Goal: Task Accomplishment & Management: Manage account settings

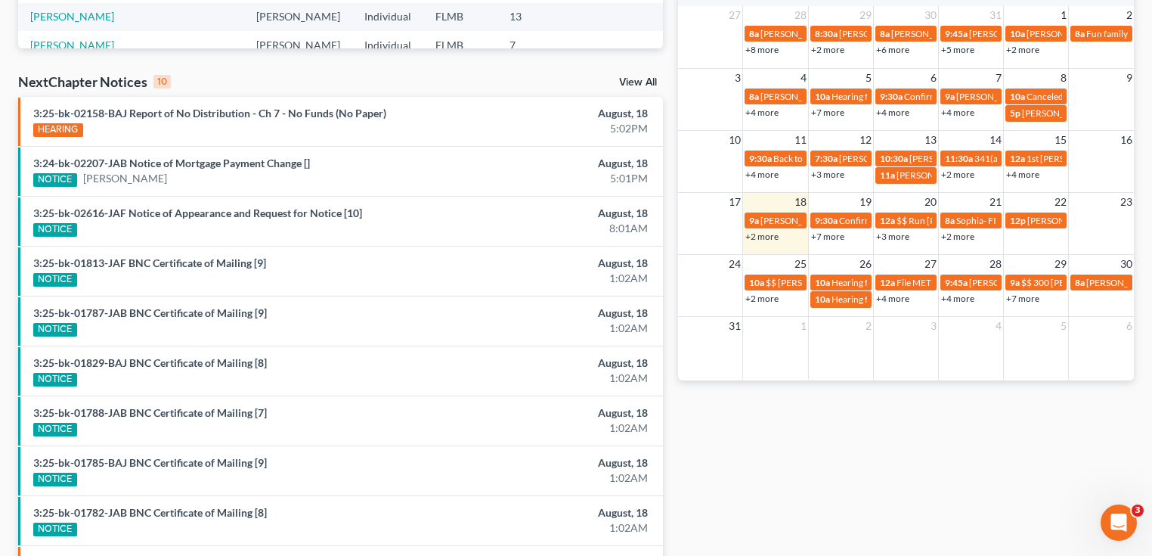
click at [835, 233] on link "+7 more" at bounding box center [827, 236] width 33 height 11
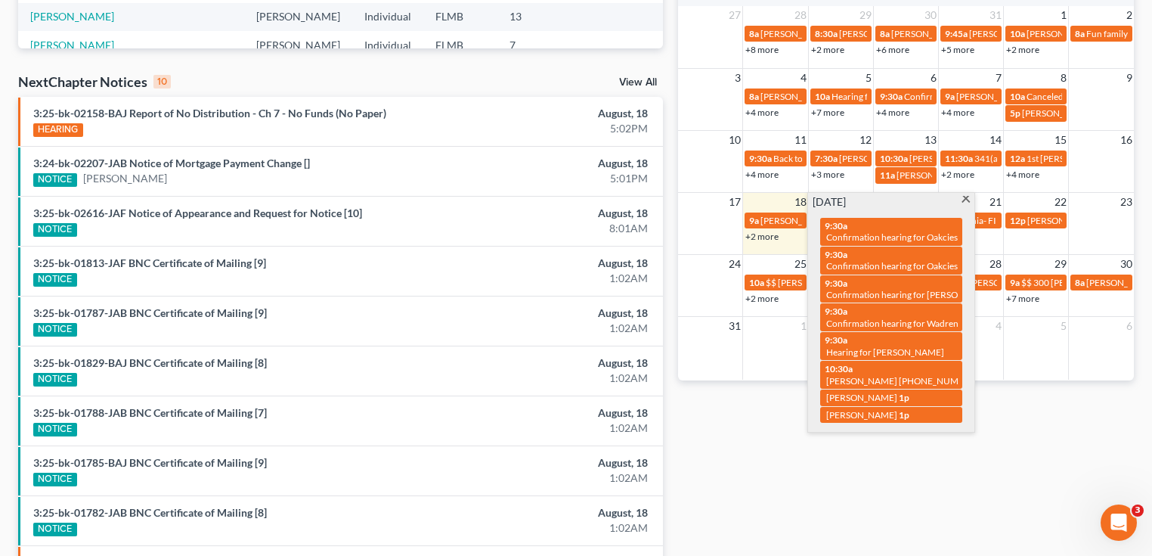
click at [826, 501] on div "Monthly Progress Bankruptcy Bankruptcy [DATE] [DATE] [DATE] [DATE] [DATE] [DATE…" at bounding box center [905, 137] width 471 height 963
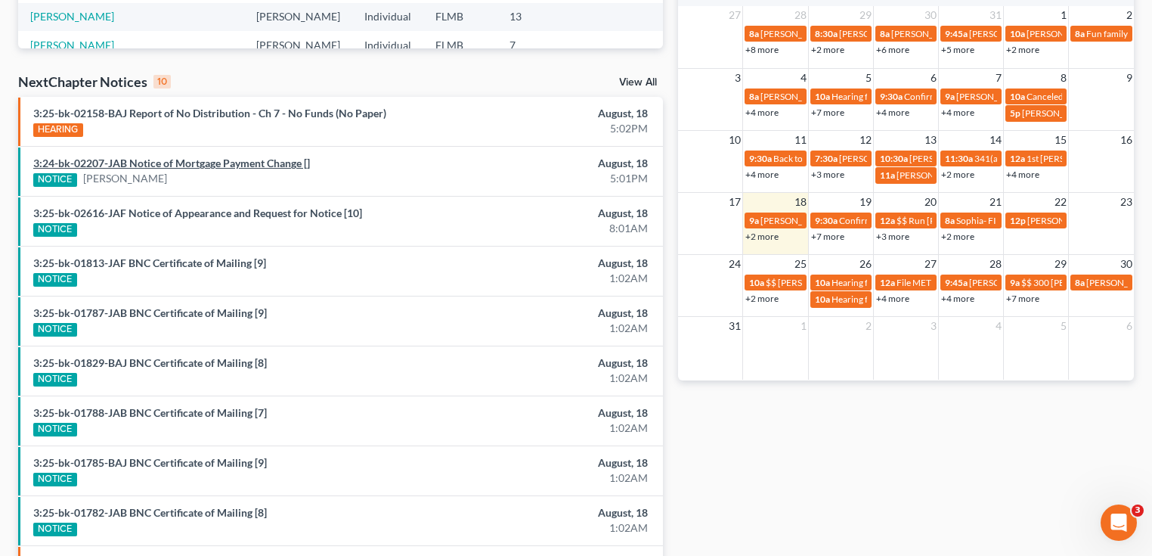
click at [184, 163] on link "3:24-bk-02207-JAB Notice of Mortgage Payment Change []" at bounding box center [171, 162] width 277 height 13
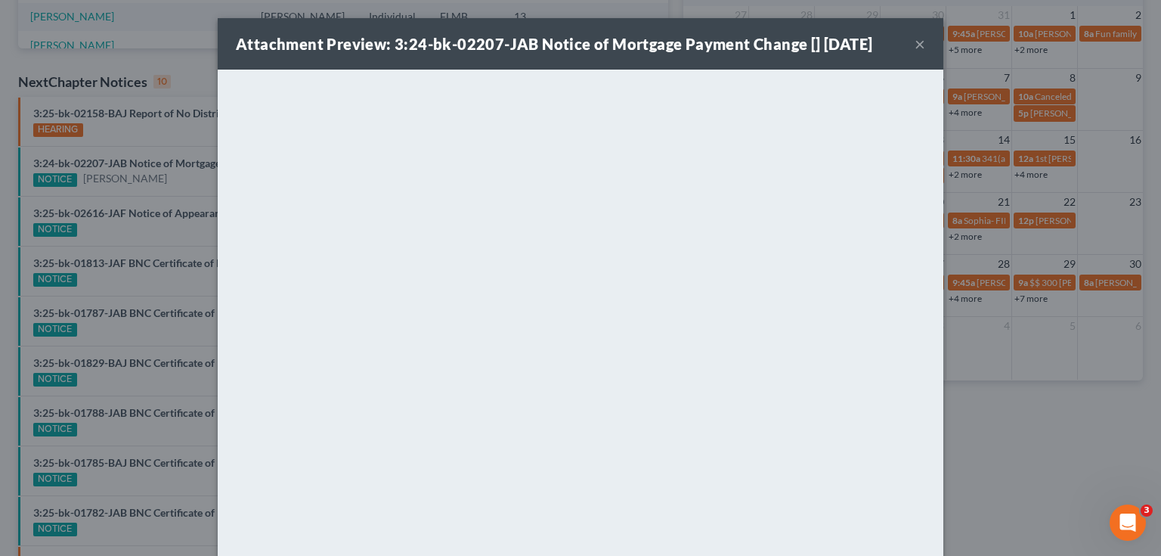
click at [915, 41] on button "×" at bounding box center [920, 44] width 11 height 18
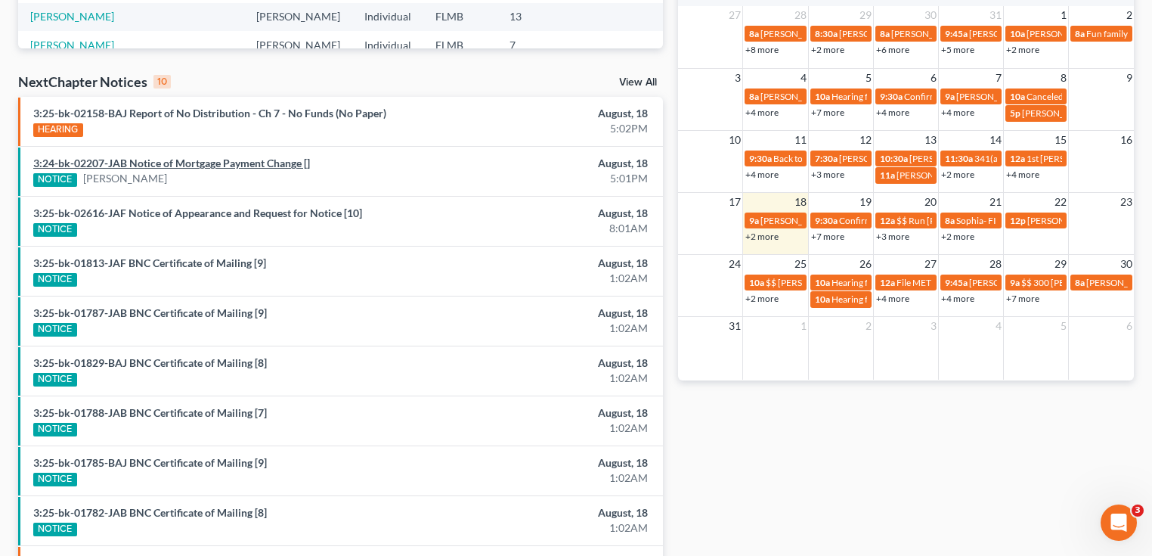
click at [116, 163] on link "3:24-bk-02207-JAB Notice of Mortgage Payment Change []" at bounding box center [171, 162] width 277 height 13
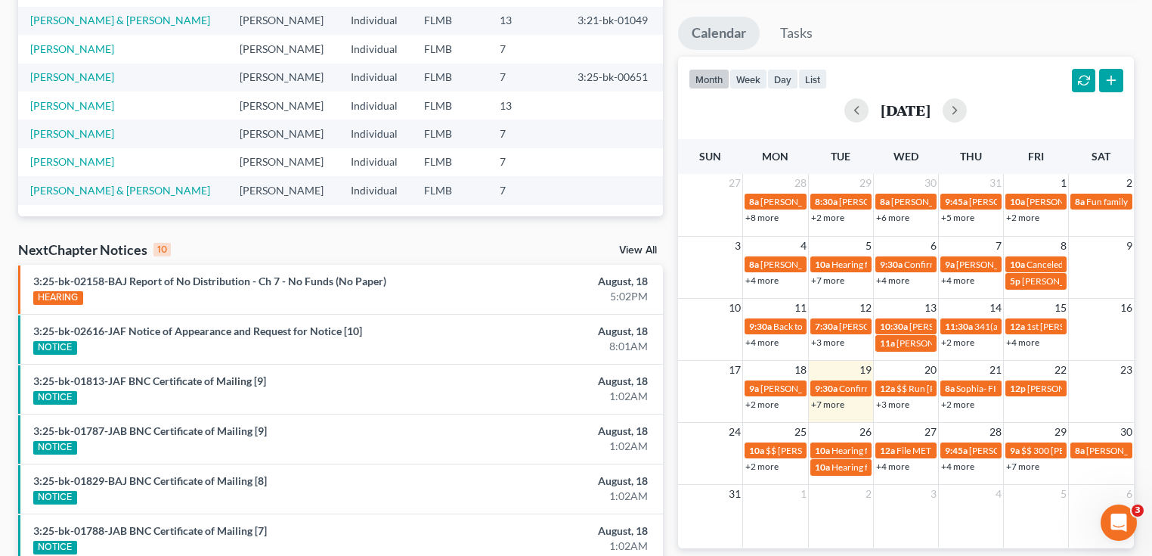
scroll to position [423, 0]
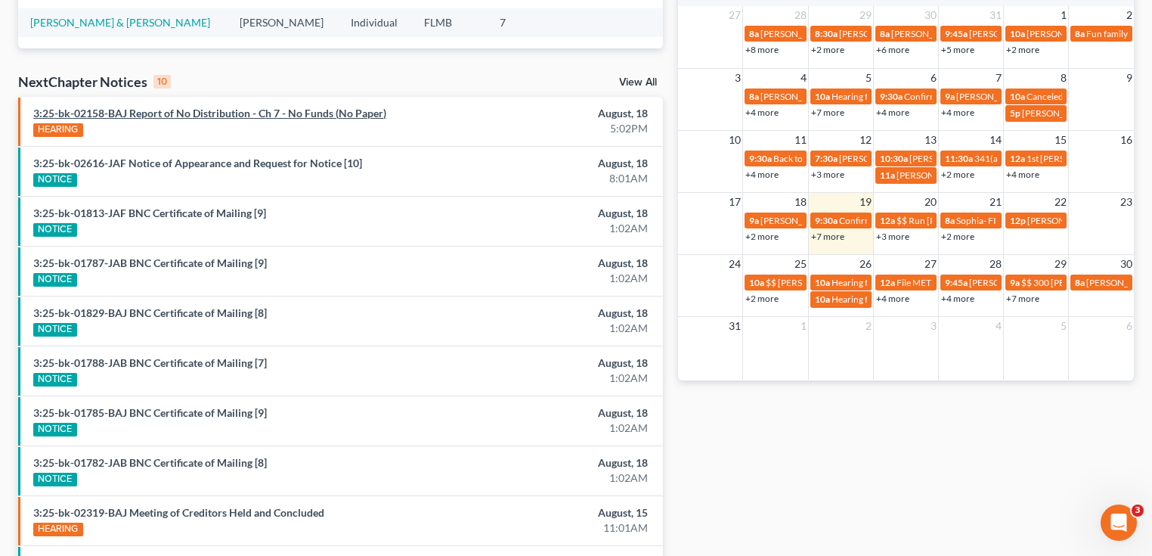
click at [201, 110] on link "3:25-bk-02158-BAJ Report of No Distribution - Ch 7 - No Funds (No Paper)" at bounding box center [209, 113] width 353 height 13
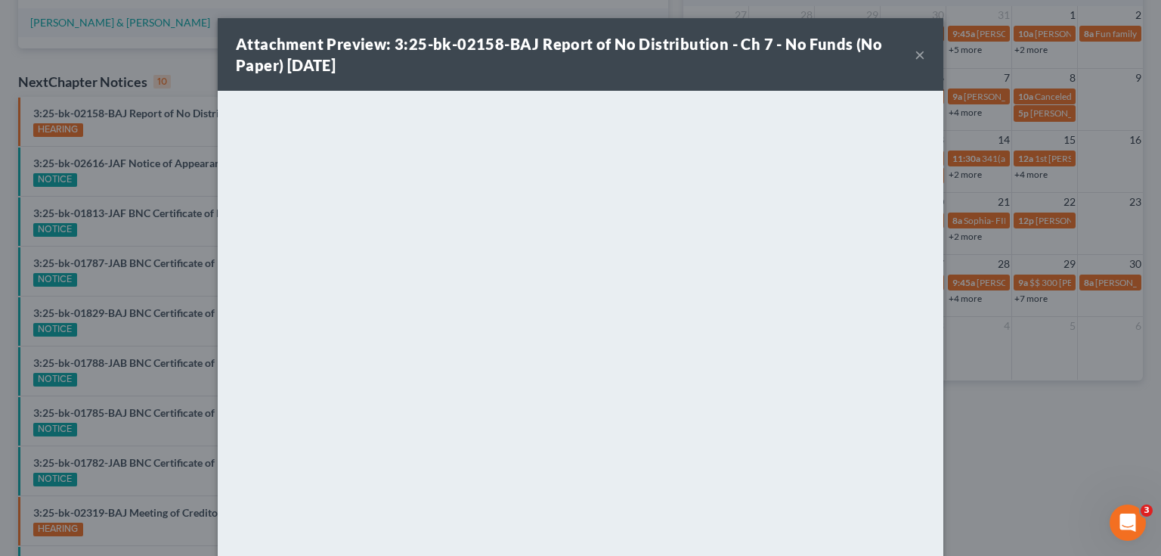
click at [915, 55] on button "×" at bounding box center [920, 54] width 11 height 18
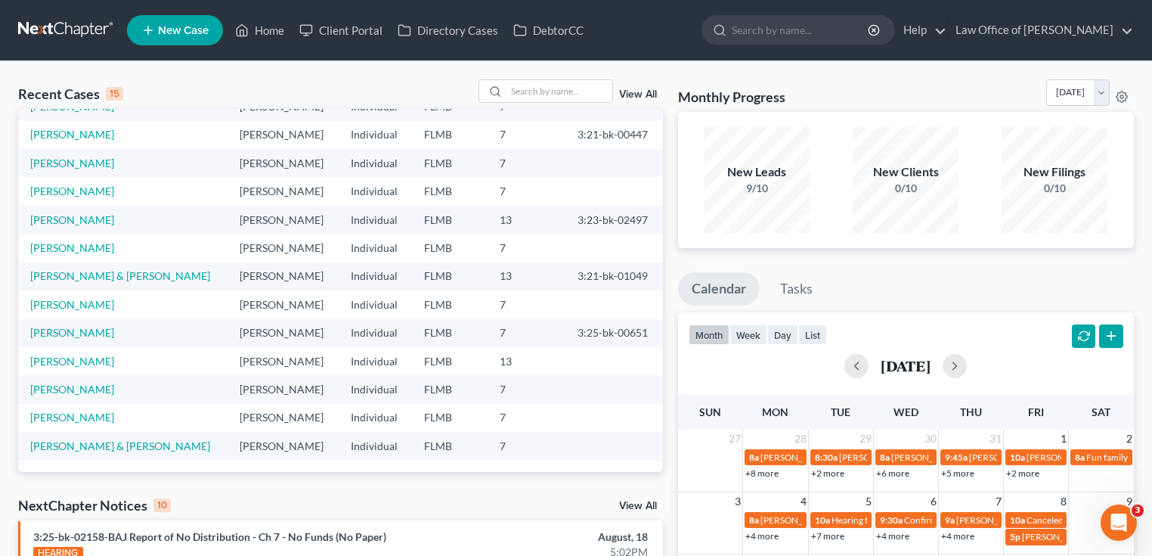
scroll to position [0, 0]
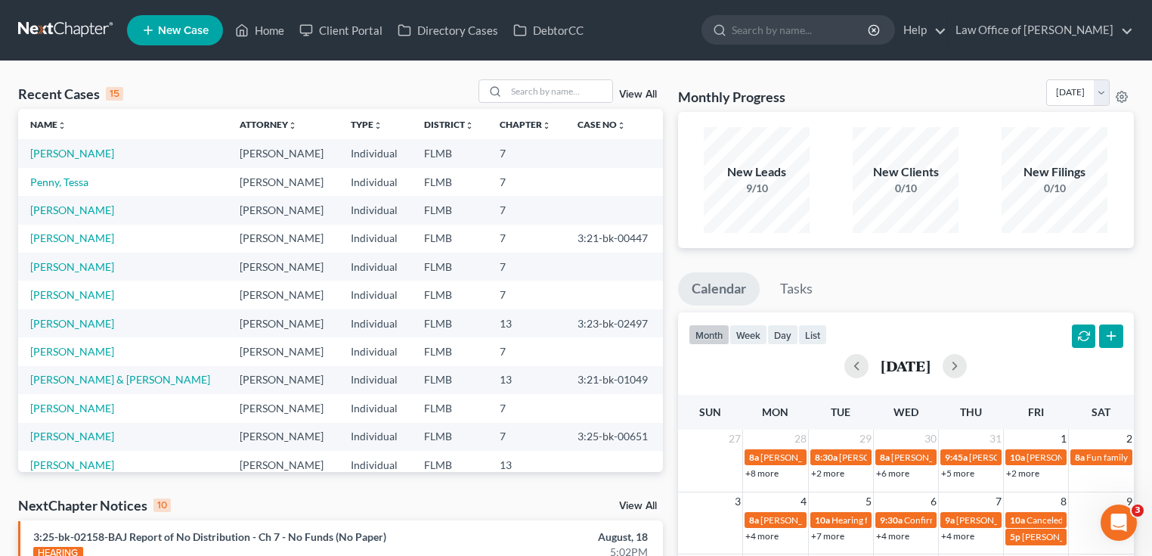
drag, startPoint x: 958, startPoint y: 290, endPoint x: 936, endPoint y: 296, distance: 23.5
click at [936, 296] on ul "Calendar Tasks" at bounding box center [906, 292] width 456 height 40
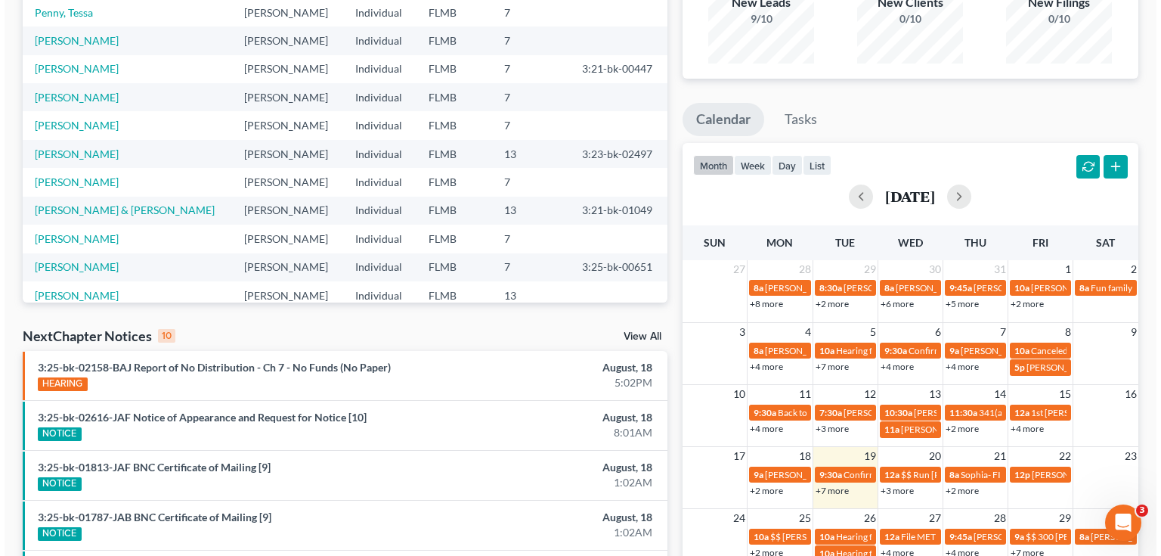
scroll to position [484, 0]
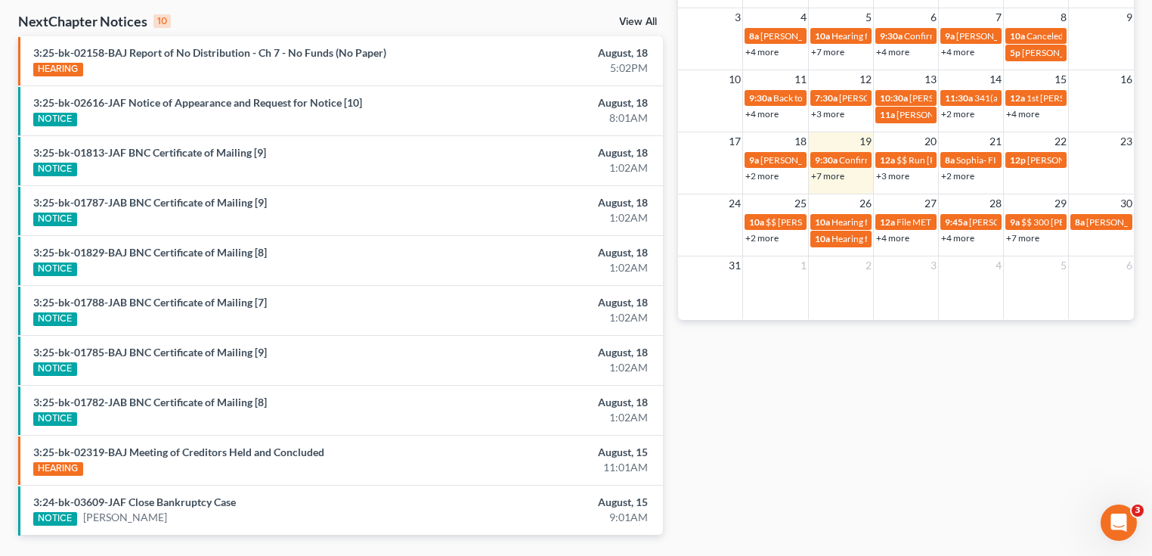
click at [955, 173] on link "+2 more" at bounding box center [957, 175] width 33 height 11
click at [1014, 374] on div "Monthly Progress Bankruptcy Bankruptcy [DATE] [DATE] [DATE] [DATE] [DATE] [DATE…" at bounding box center [905, 77] width 471 height 963
click at [1037, 178] on td "12p Raquel Hall Payment $375 - call first" at bounding box center [1036, 166] width 65 height 33
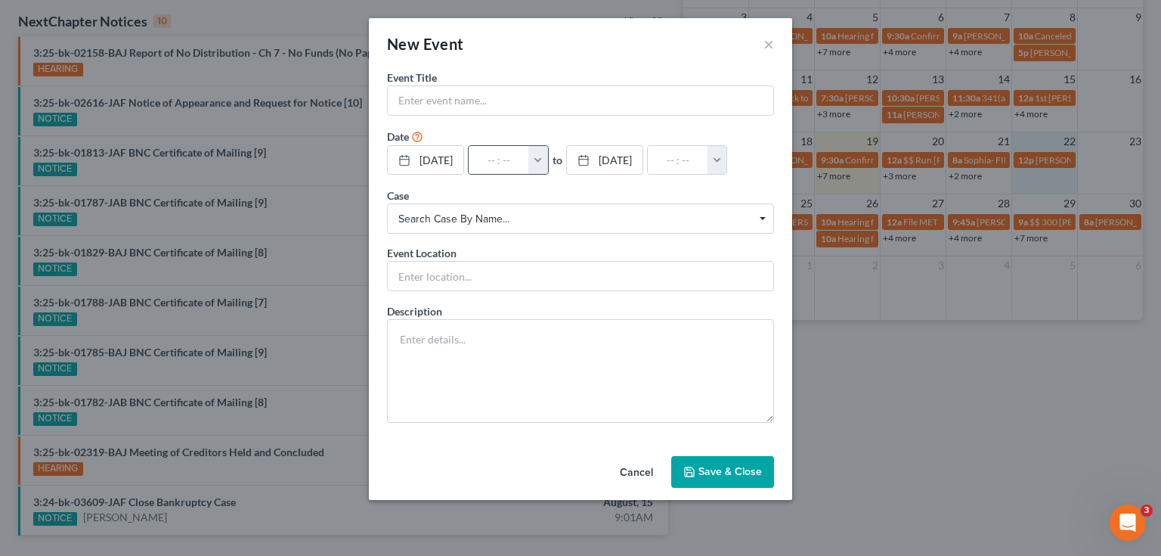
click at [548, 155] on button "button" at bounding box center [538, 160] width 20 height 29
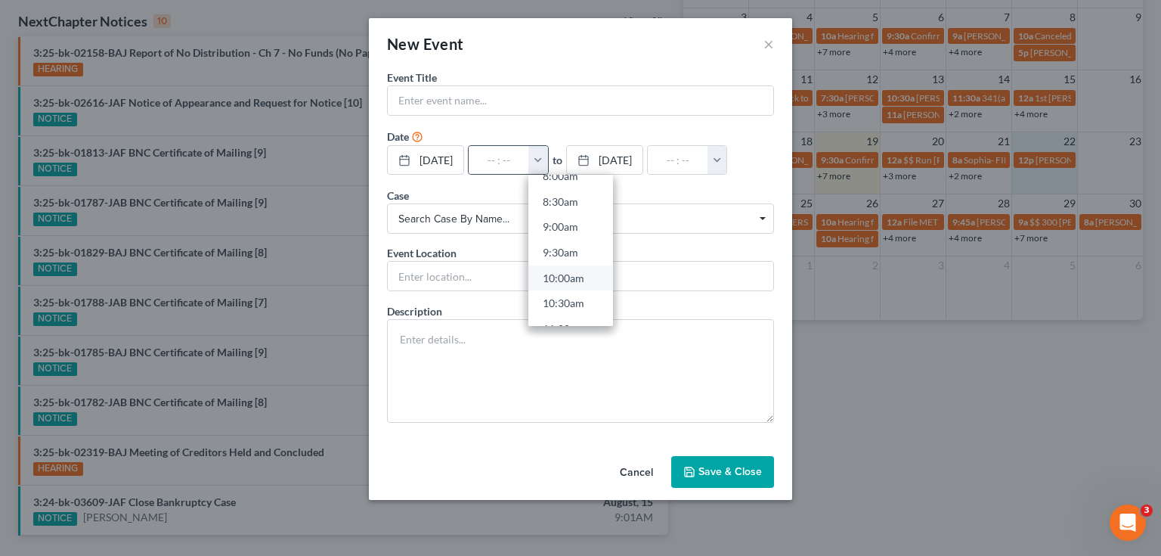
click at [571, 273] on link "10:00am" at bounding box center [570, 278] width 85 height 26
type input "10:00am"
type input "11:00am"
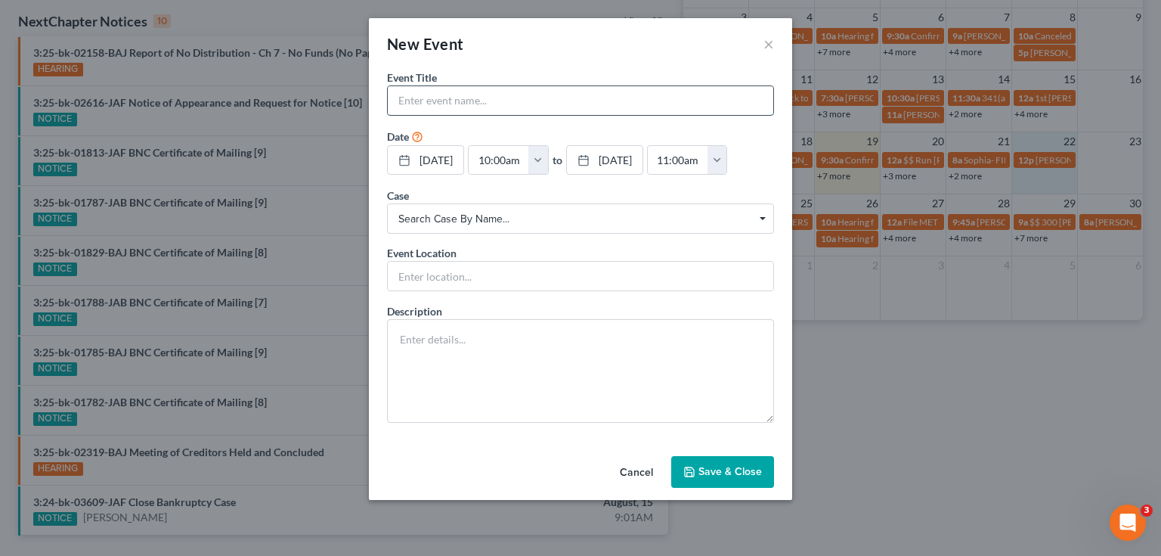
click at [531, 106] on input "text" at bounding box center [581, 100] width 386 height 29
click at [525, 103] on input "Chisolm Angire" at bounding box center [581, 100] width 386 height 29
type input "Chisolm Angire-angirechisolm6@gmail.com"
click at [745, 472] on button "Save & Close" at bounding box center [722, 472] width 103 height 32
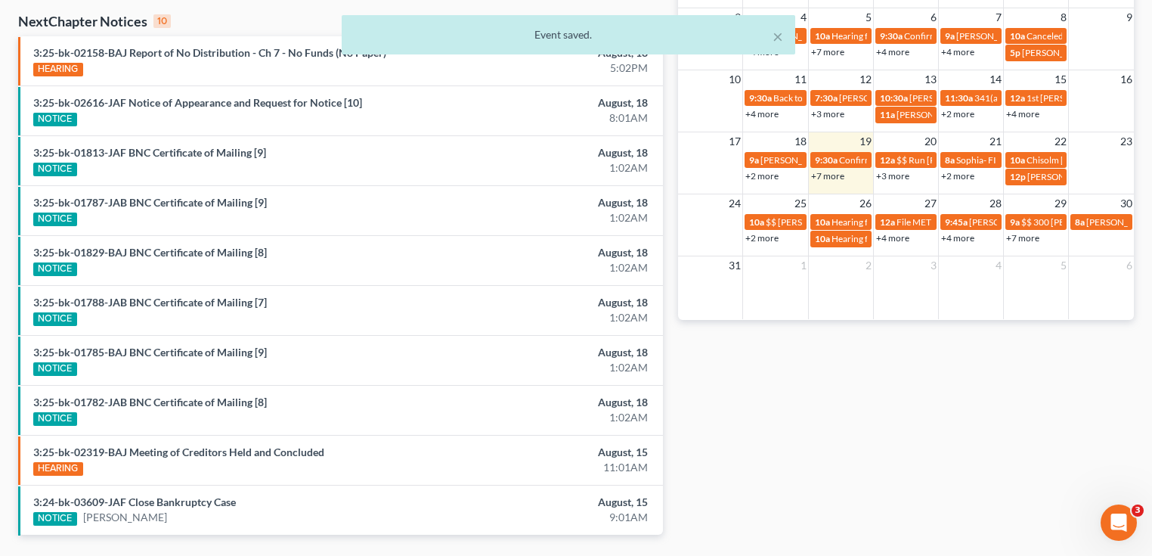
click at [965, 178] on link "+2 more" at bounding box center [957, 175] width 33 height 11
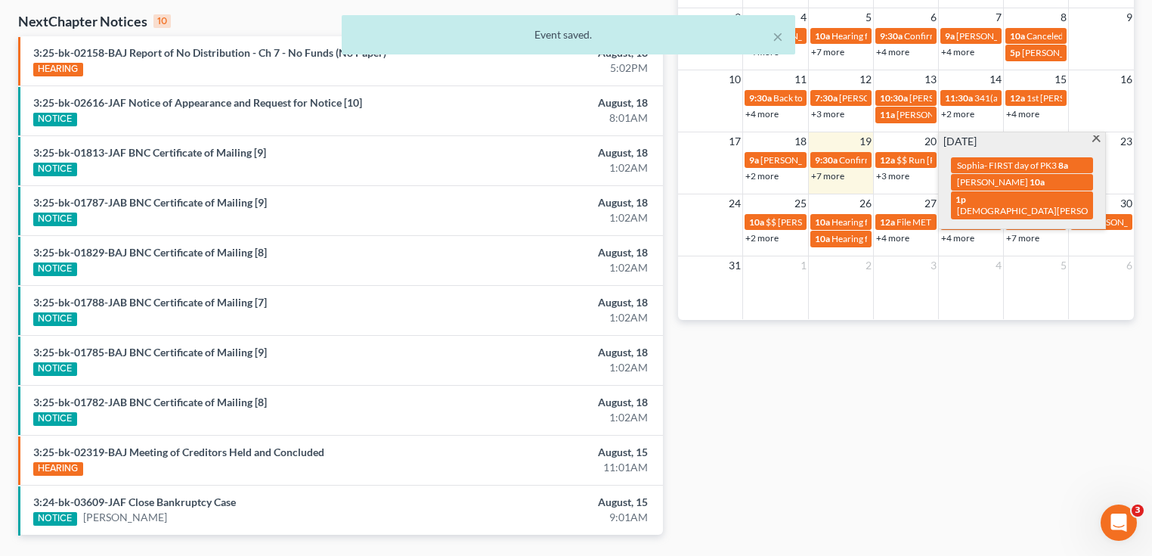
click at [900, 175] on link "+3 more" at bounding box center [892, 175] width 33 height 11
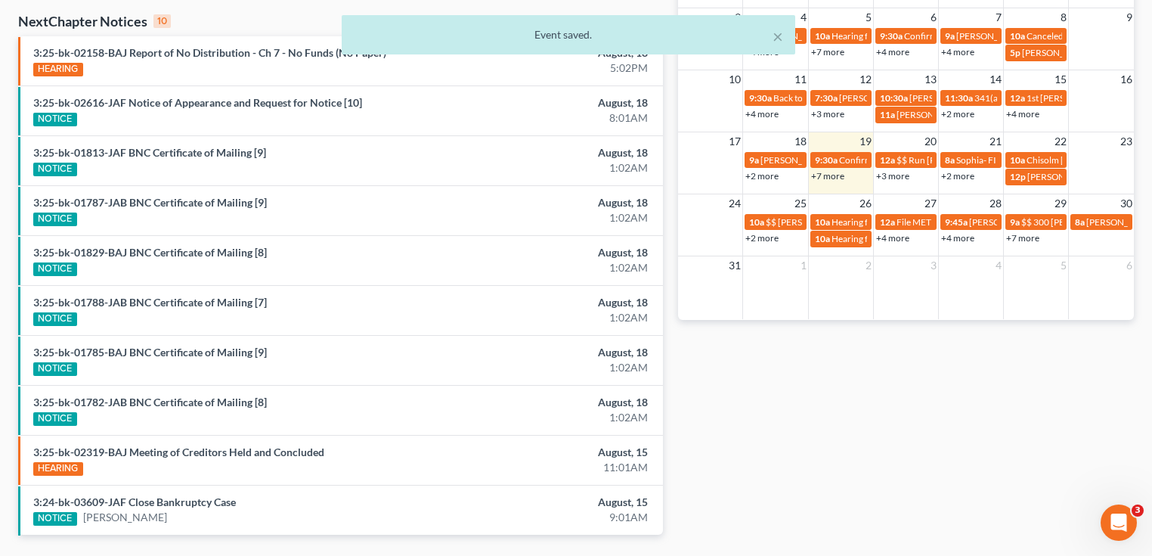
click at [950, 390] on div "Monthly Progress Bankruptcy Bankruptcy [DATE] [DATE] [DATE] [DATE] [DATE] [DATE…" at bounding box center [905, 77] width 471 height 963
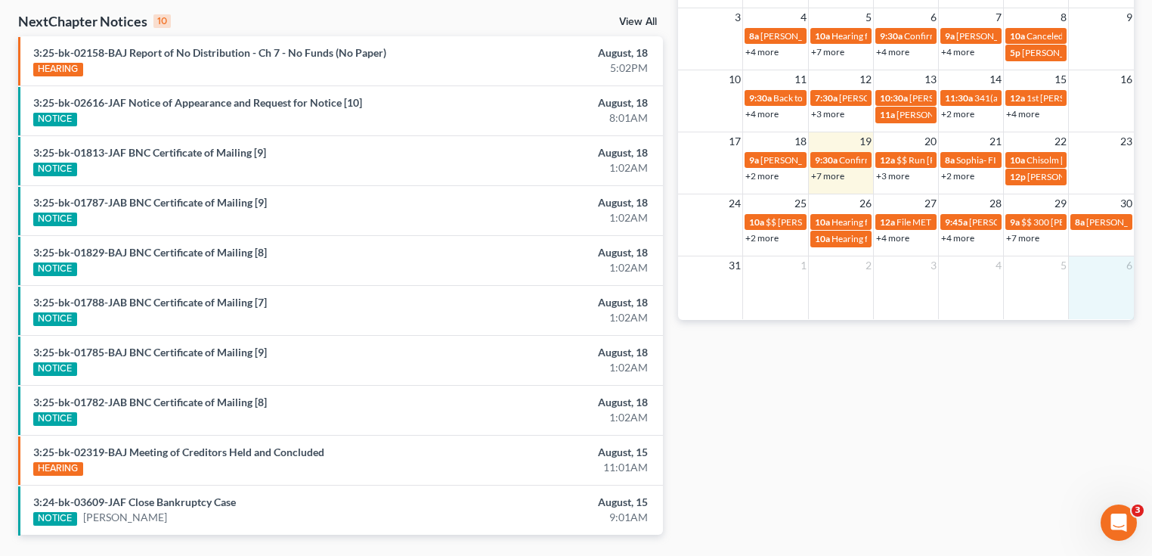
click at [1108, 287] on div "31 1 2 3 4 5 6" at bounding box center [906, 286] width 456 height 63
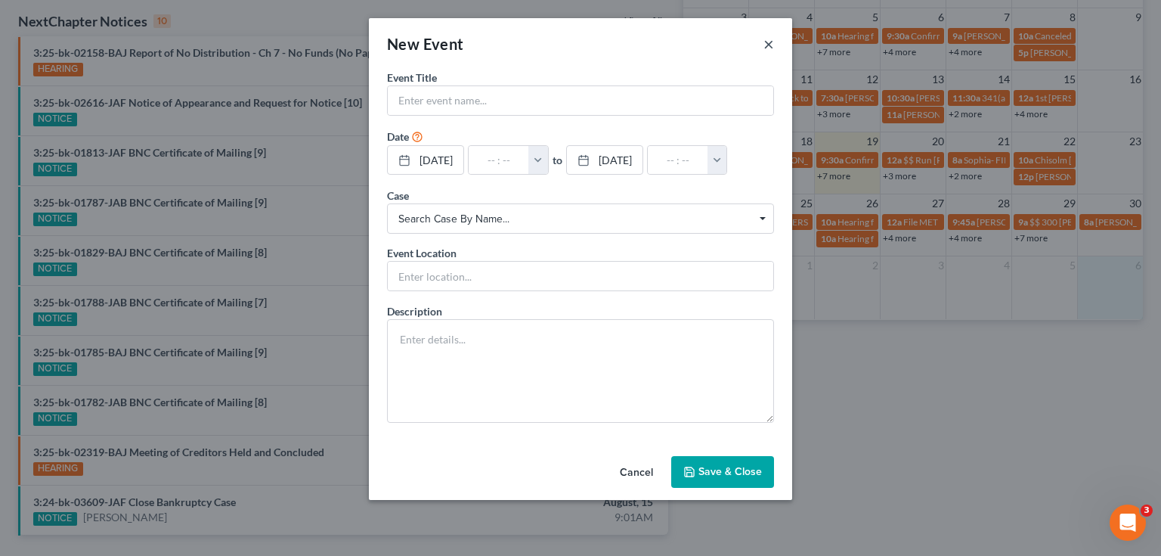
click at [765, 41] on button "×" at bounding box center [768, 44] width 11 height 18
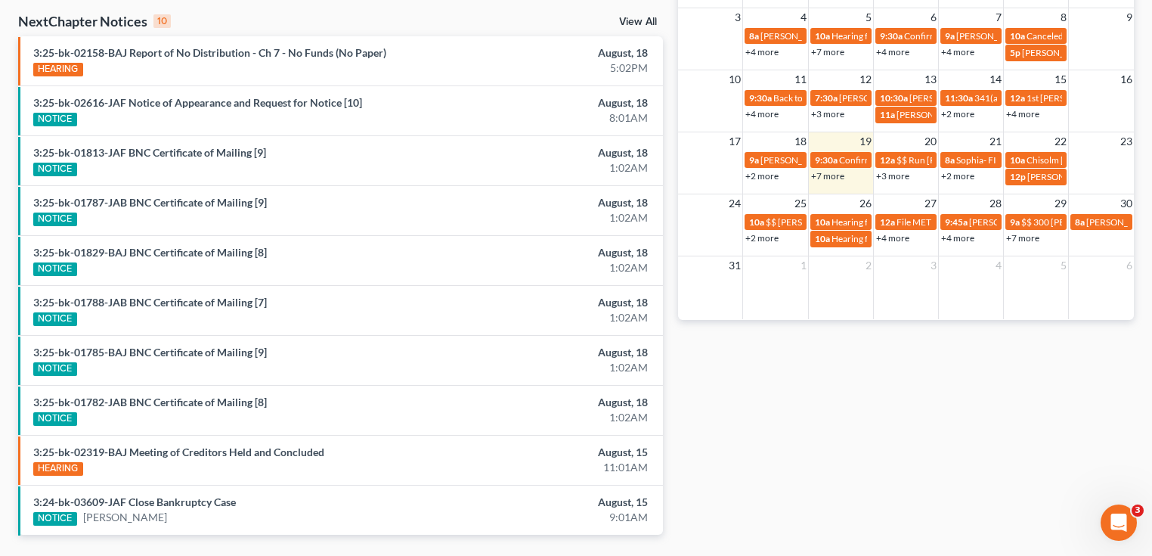
click at [966, 170] on link "+2 more" at bounding box center [957, 175] width 33 height 11
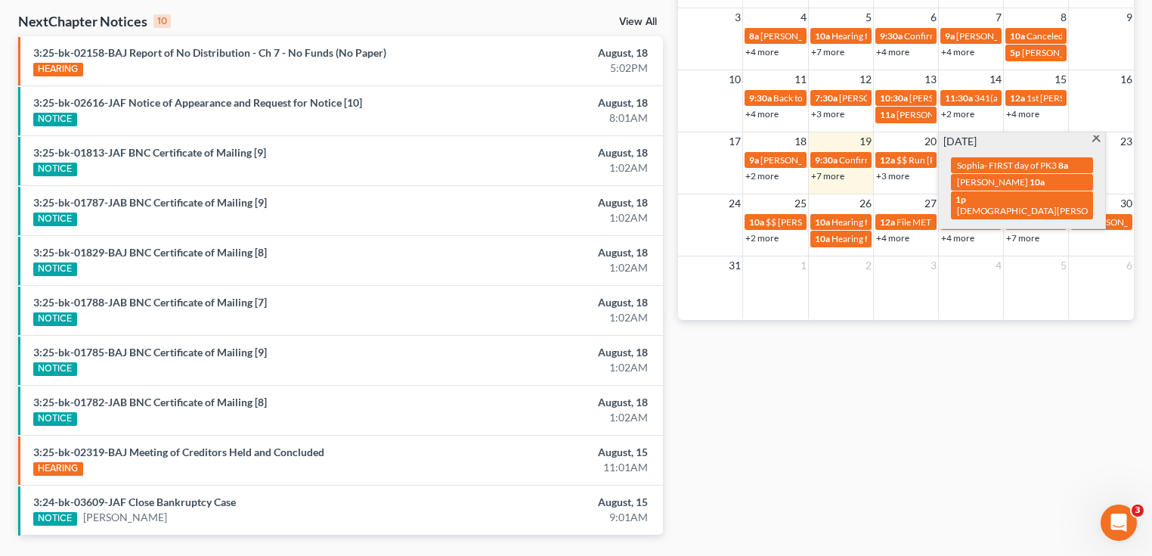
click at [971, 393] on div "Monthly Progress Bankruptcy Bankruptcy [DATE] [DATE] [DATE] [DATE] [DATE] [DATE…" at bounding box center [905, 77] width 471 height 963
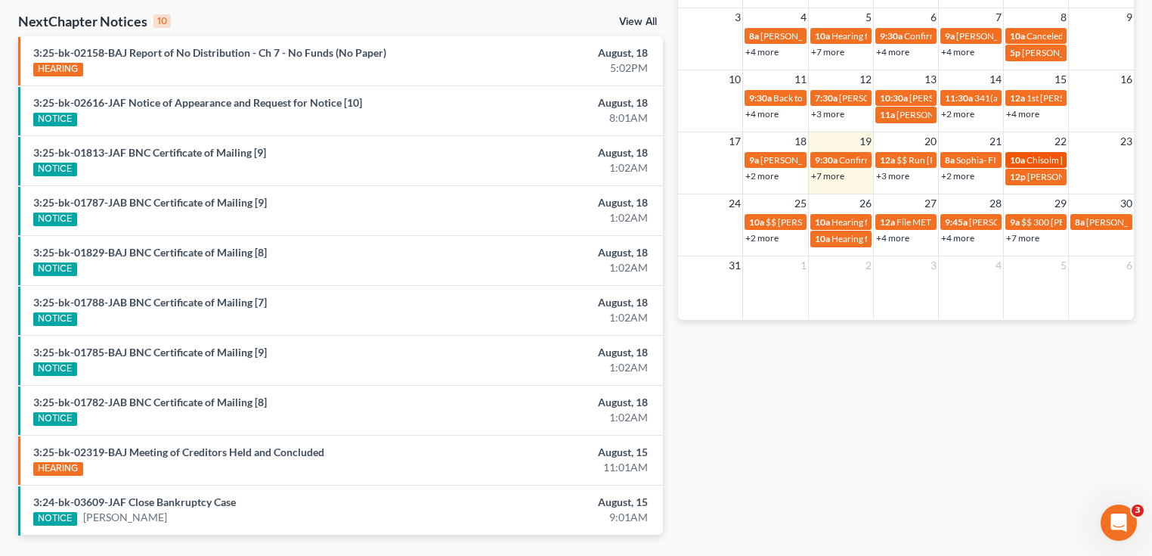
click at [1027, 154] on span "Chisolm Angire-angirechisolm6@gmail.com" at bounding box center [1119, 159] width 185 height 11
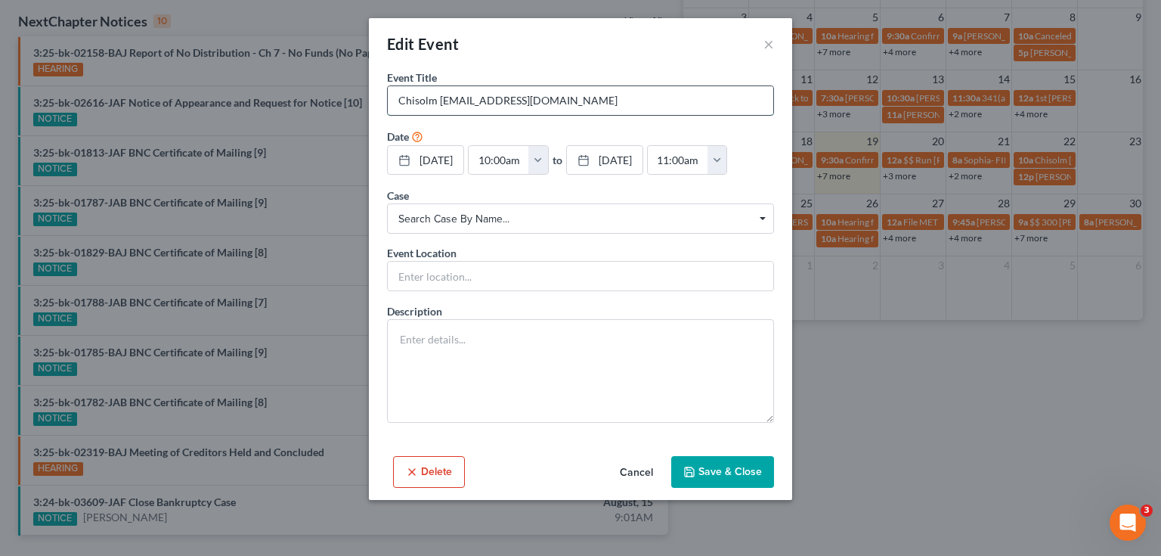
drag, startPoint x: 619, startPoint y: 100, endPoint x: 472, endPoint y: 104, distance: 146.7
click at [472, 104] on input "Chisolm Angire-angirechisolm6@gmail.com" at bounding box center [581, 100] width 386 height 29
